Goal: Task Accomplishment & Management: Manage account settings

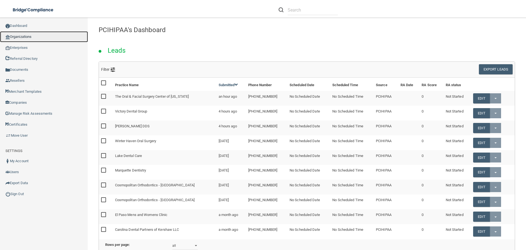
click at [24, 34] on link "Organizations" at bounding box center [44, 36] width 88 height 11
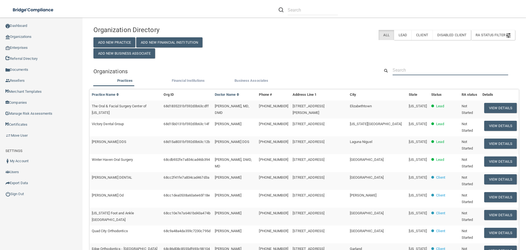
click at [404, 67] on input "text" at bounding box center [451, 70] width 116 height 10
paste input "Smart Smile Dentistry"
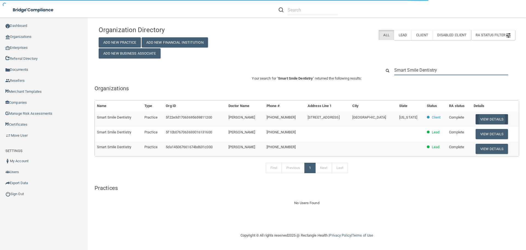
type input "Smart Smile Dentistry"
click at [491, 116] on button "View Details" at bounding box center [492, 119] width 32 height 10
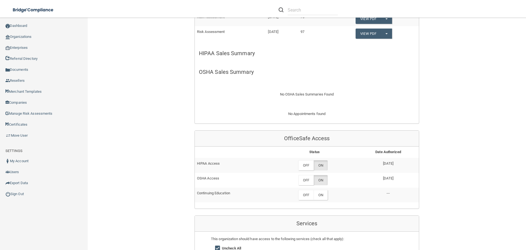
scroll to position [164, 0]
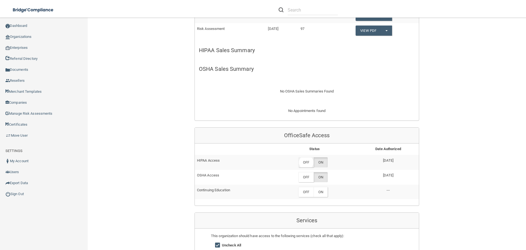
click at [308, 164] on label "OFF" at bounding box center [305, 162] width 15 height 10
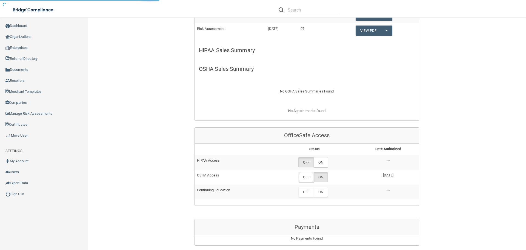
click at [306, 178] on label "OFF" at bounding box center [305, 177] width 15 height 10
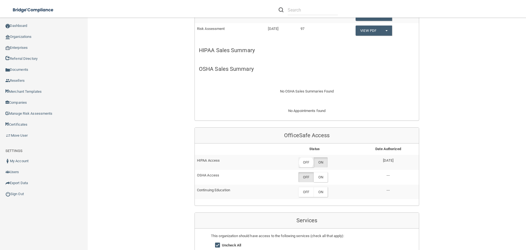
click at [305, 161] on label "OFF" at bounding box center [305, 162] width 15 height 10
